Goal: Find specific page/section: Locate item on page

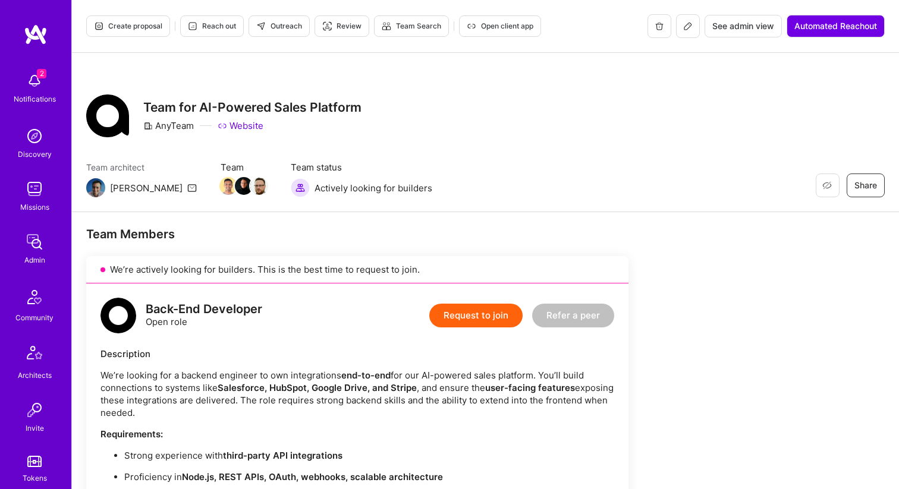
click at [182, 127] on div "AnyTeam" at bounding box center [168, 125] width 51 height 12
copy div "AnyTeam"
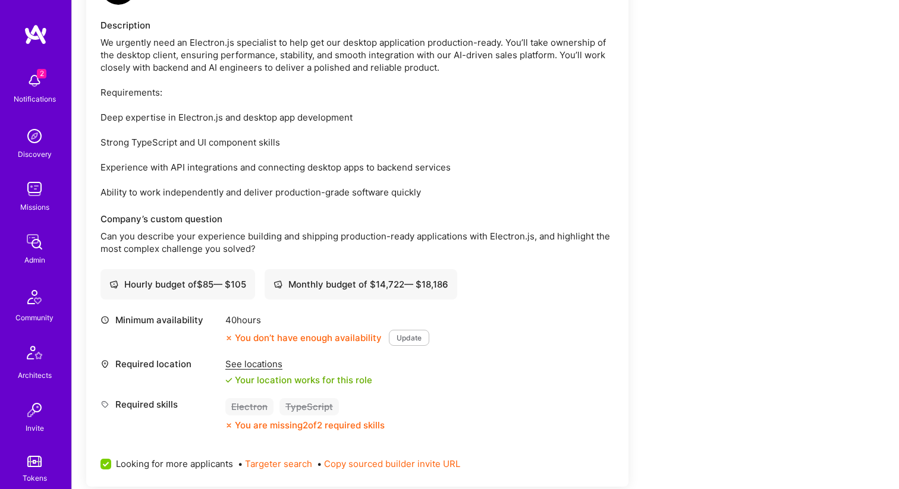
scroll to position [1855, 0]
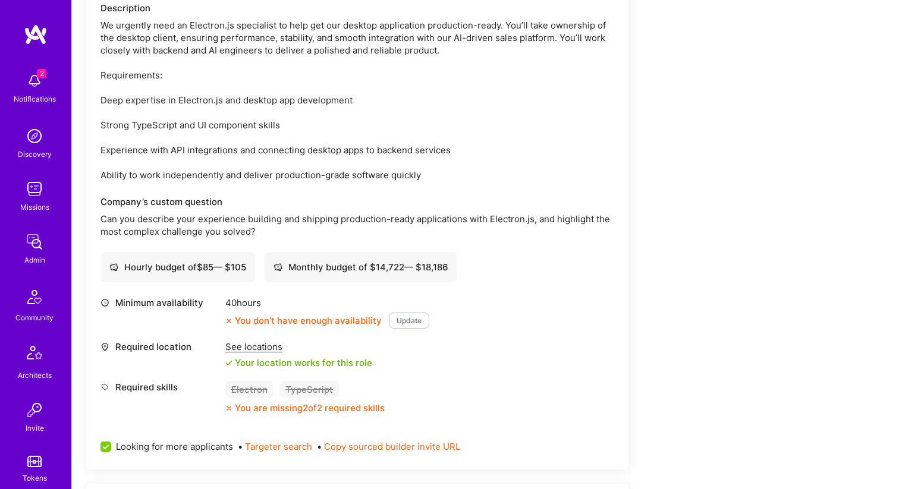
click at [238, 341] on div "See locations" at bounding box center [298, 347] width 147 height 12
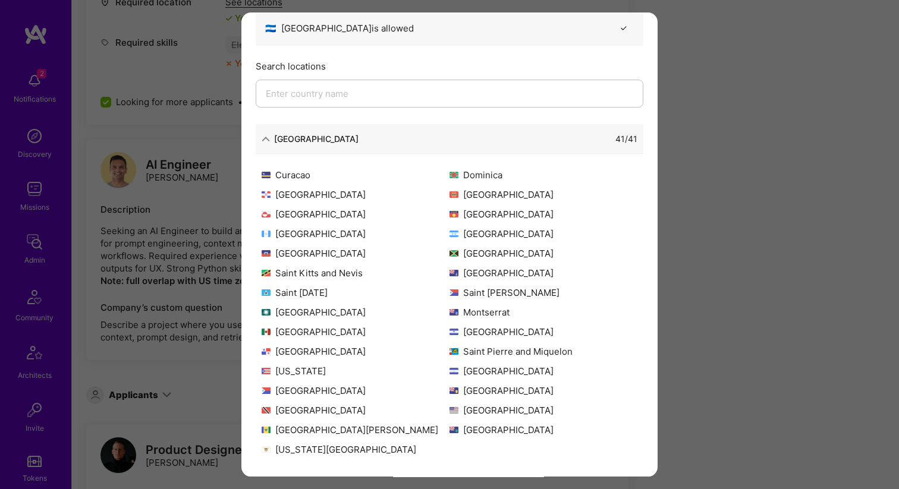
scroll to position [0, 0]
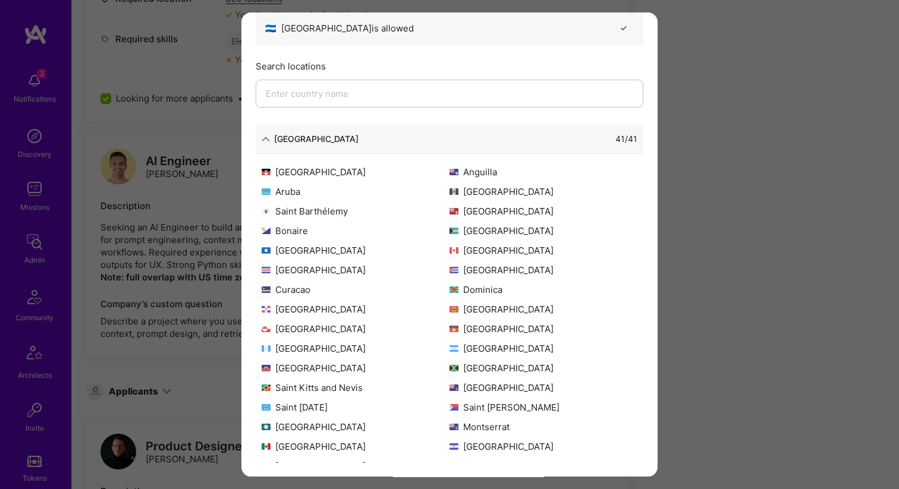
click at [135, 209] on div "Allowed Locations The locations that client marked as required will show up her…" at bounding box center [449, 244] width 899 height 489
click at [135, 209] on div "AI Engineer [PERSON_NAME] Description Seeking an AI Engineer to build and refin…" at bounding box center [357, 246] width 542 height 221
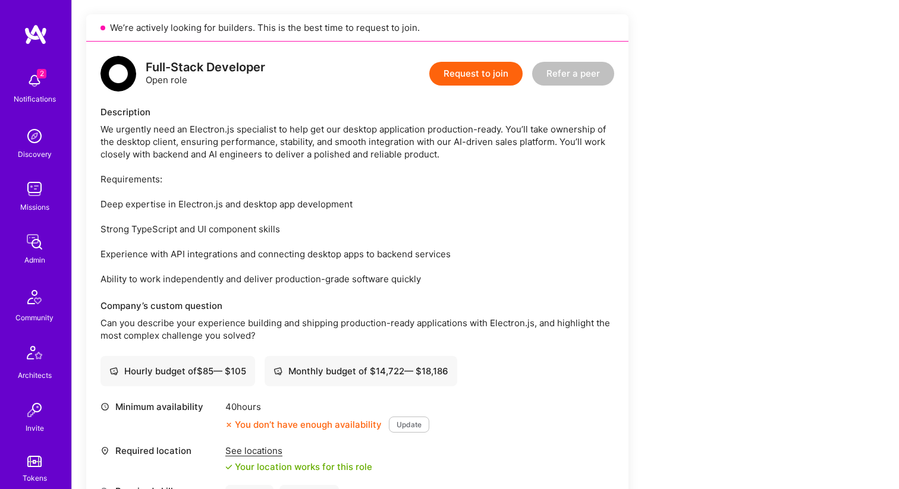
scroll to position [1750, 0]
click at [242, 446] on div "See locations" at bounding box center [298, 452] width 147 height 12
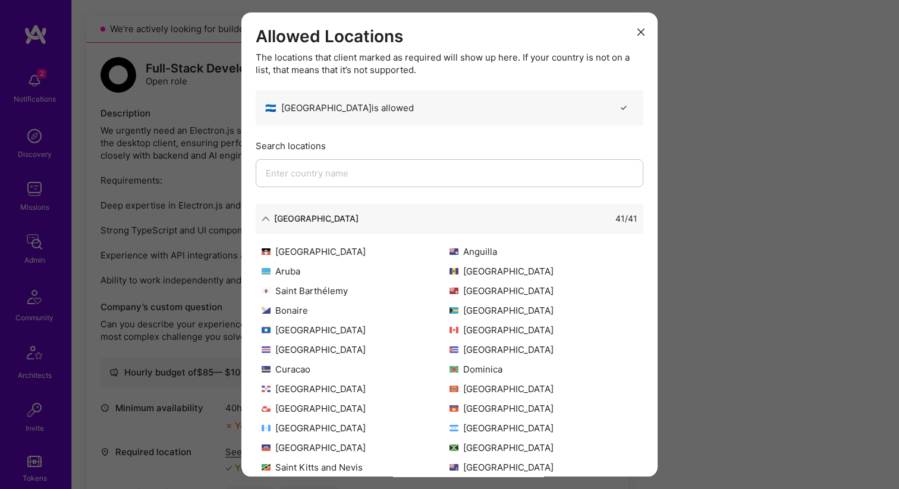
click at [196, 214] on div "Allowed Locations The locations that client marked as required will show up her…" at bounding box center [449, 244] width 899 height 489
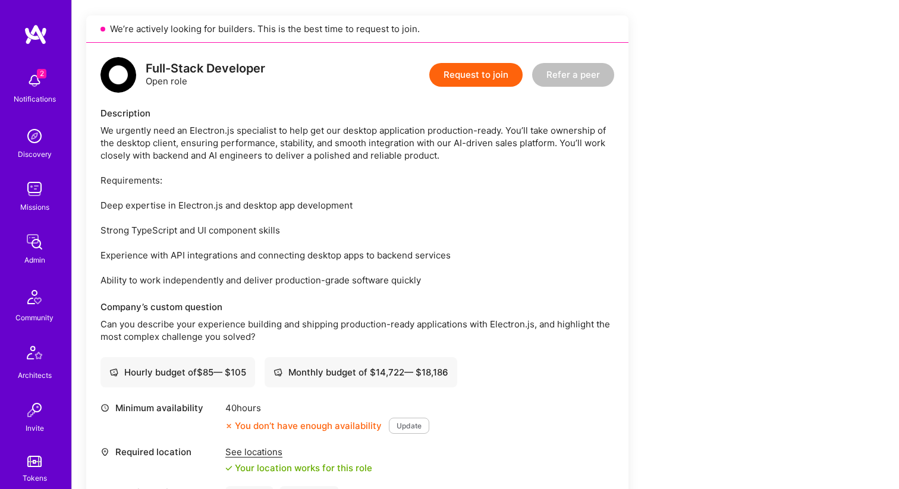
click at [255, 446] on div "See locations" at bounding box center [298, 452] width 147 height 12
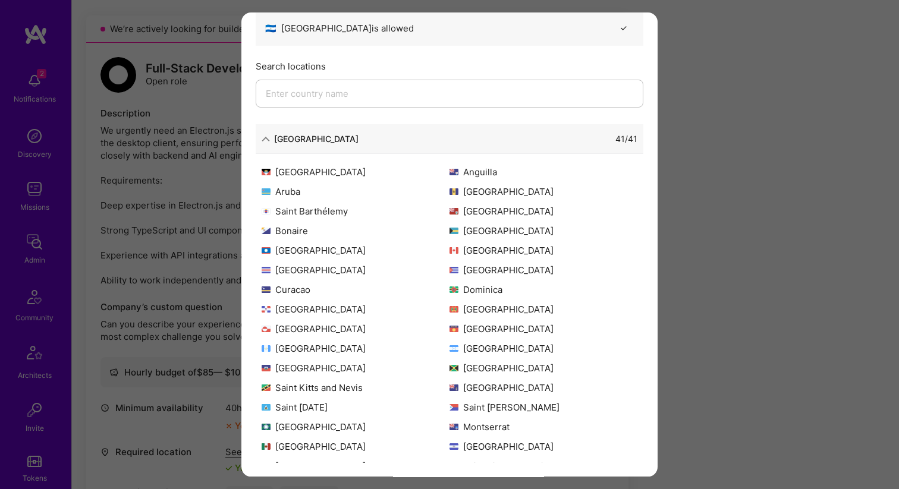
scroll to position [0, 0]
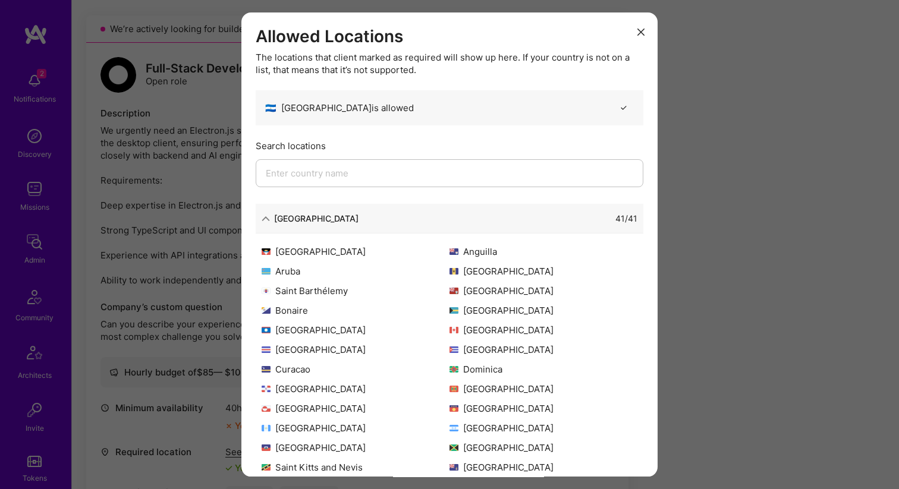
click at [135, 179] on div "Allowed Locations The locations that client marked as required will show up her…" at bounding box center [449, 244] width 899 height 489
